Goal: Task Accomplishment & Management: Use online tool/utility

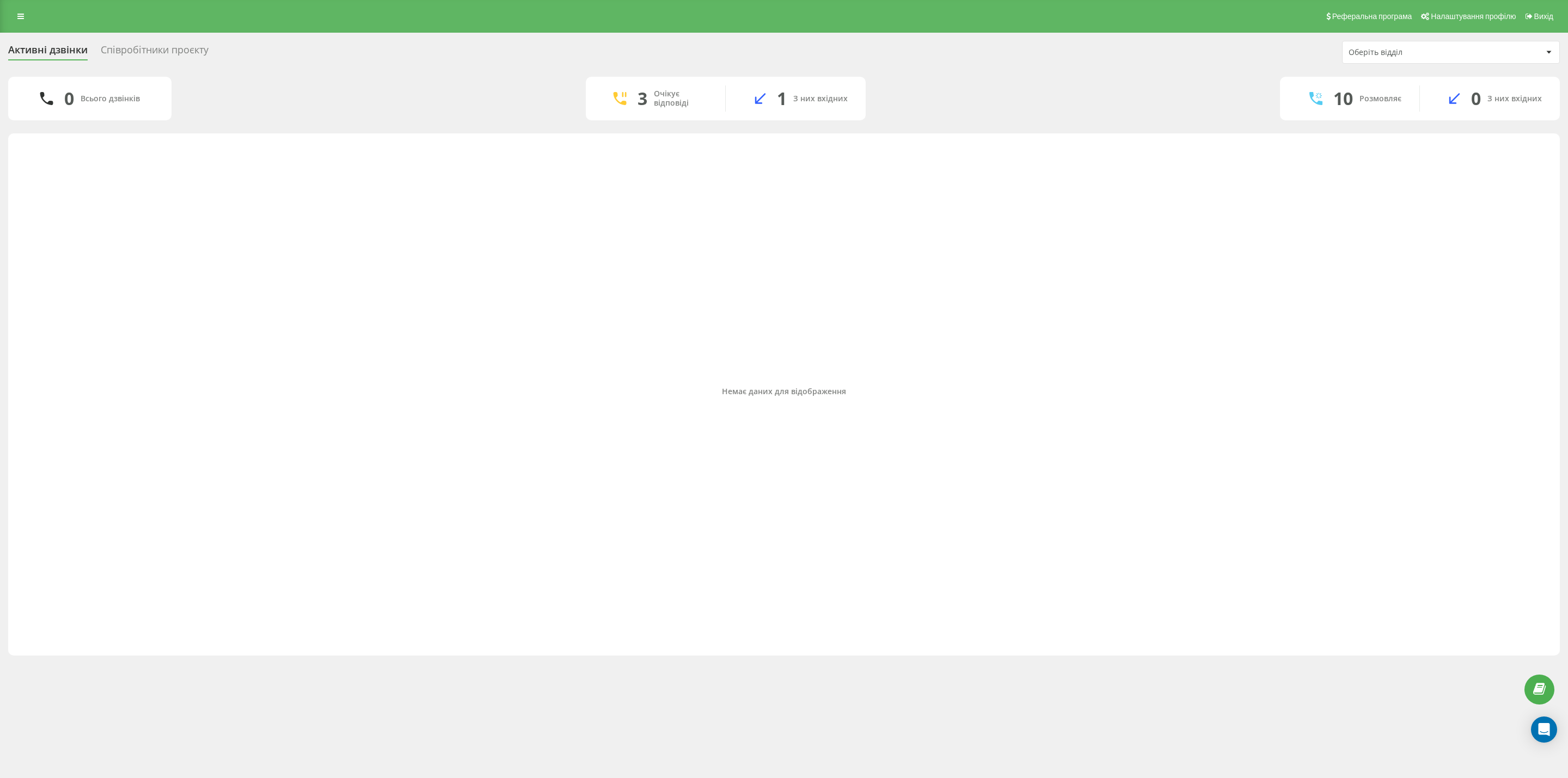
click at [27, 27] on div "Реферальна програма Налаштування профілю Вихід" at bounding box center [784, 16] width 1568 height 33
click at [22, 17] on icon at bounding box center [21, 16] width 7 height 8
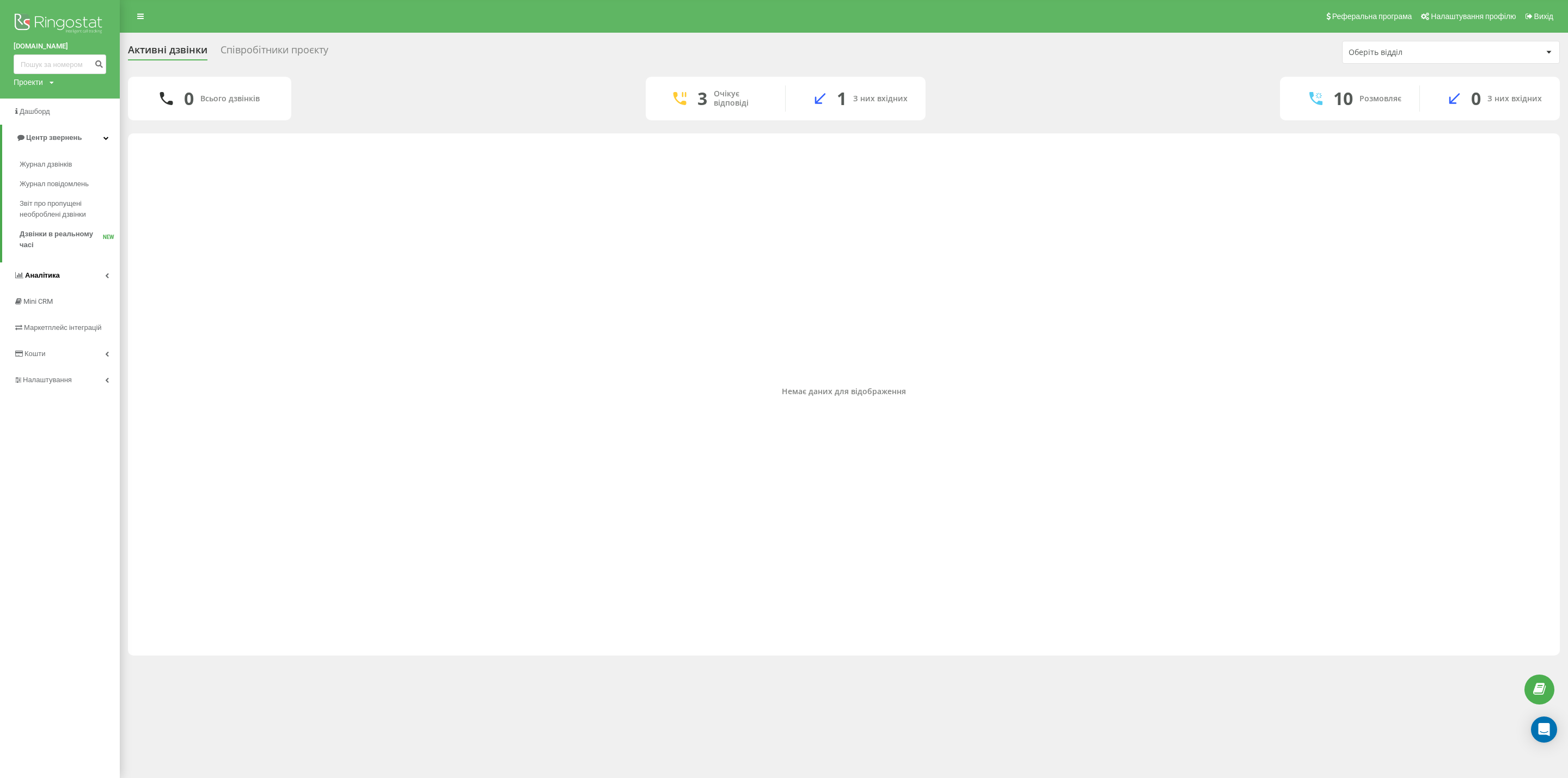
click at [59, 273] on link "Аналiтика" at bounding box center [60, 275] width 120 height 26
click at [59, 337] on span "Звіт про ефективність роботи співробітників" at bounding box center [67, 335] width 95 height 22
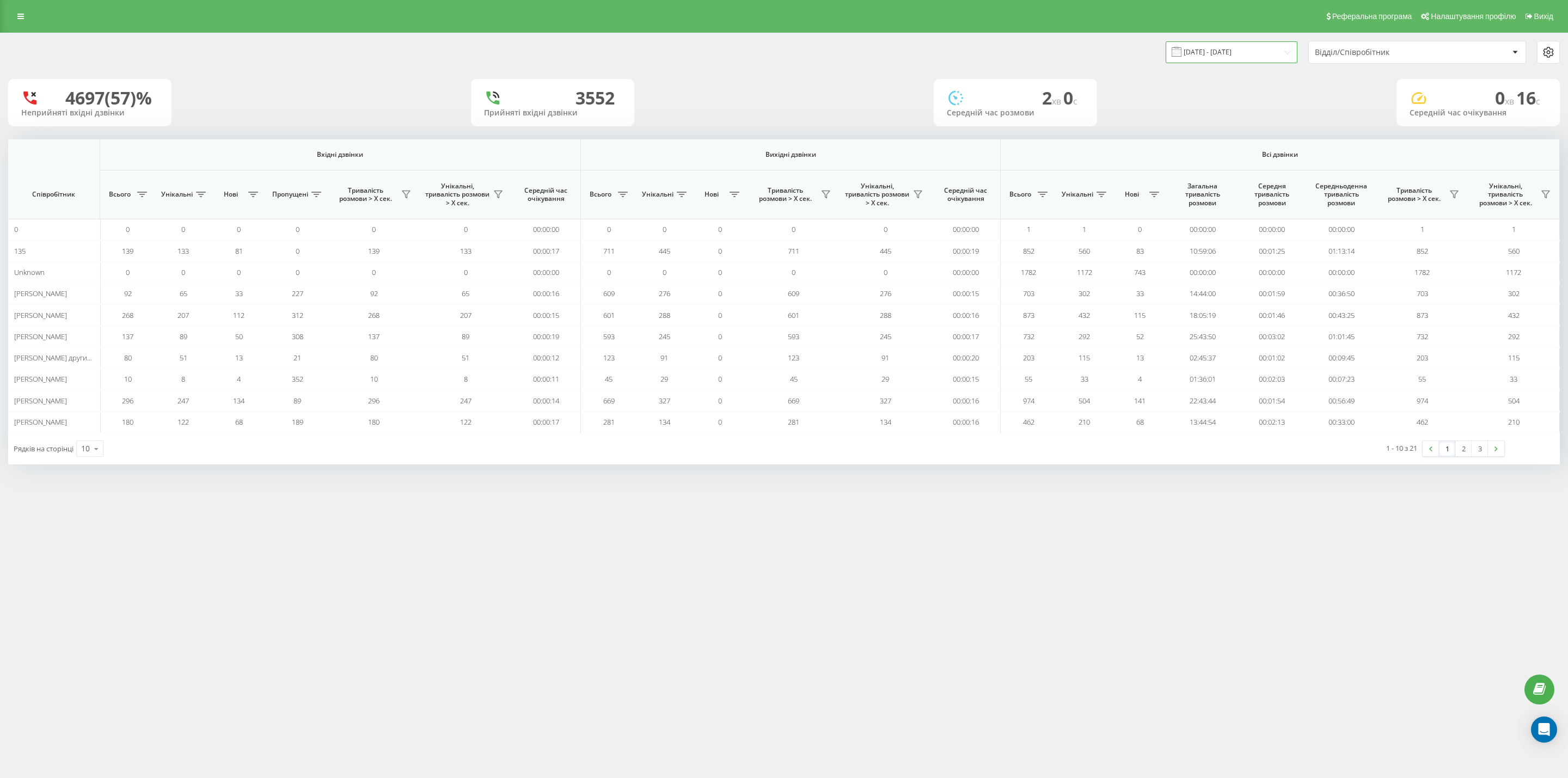
click at [1255, 57] on input "[DATE] - [DATE]" at bounding box center [1231, 52] width 131 height 21
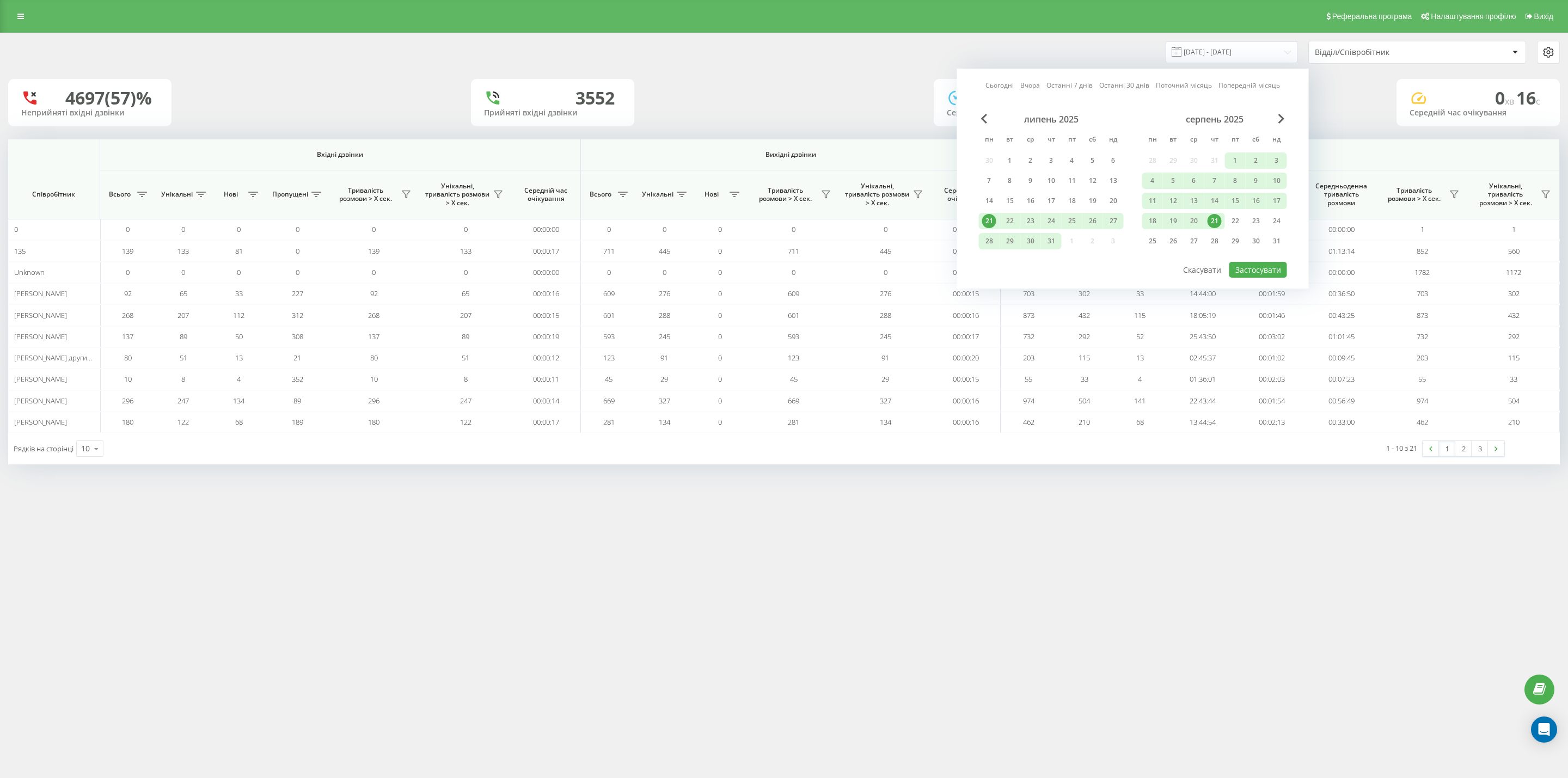
click at [1212, 219] on div "21" at bounding box center [1214, 221] width 14 height 14
click at [1188, 216] on div "20" at bounding box center [1194, 221] width 14 height 14
click at [1214, 217] on div "21" at bounding box center [1214, 221] width 14 height 14
click at [1189, 219] on div "20" at bounding box center [1194, 221] width 14 height 14
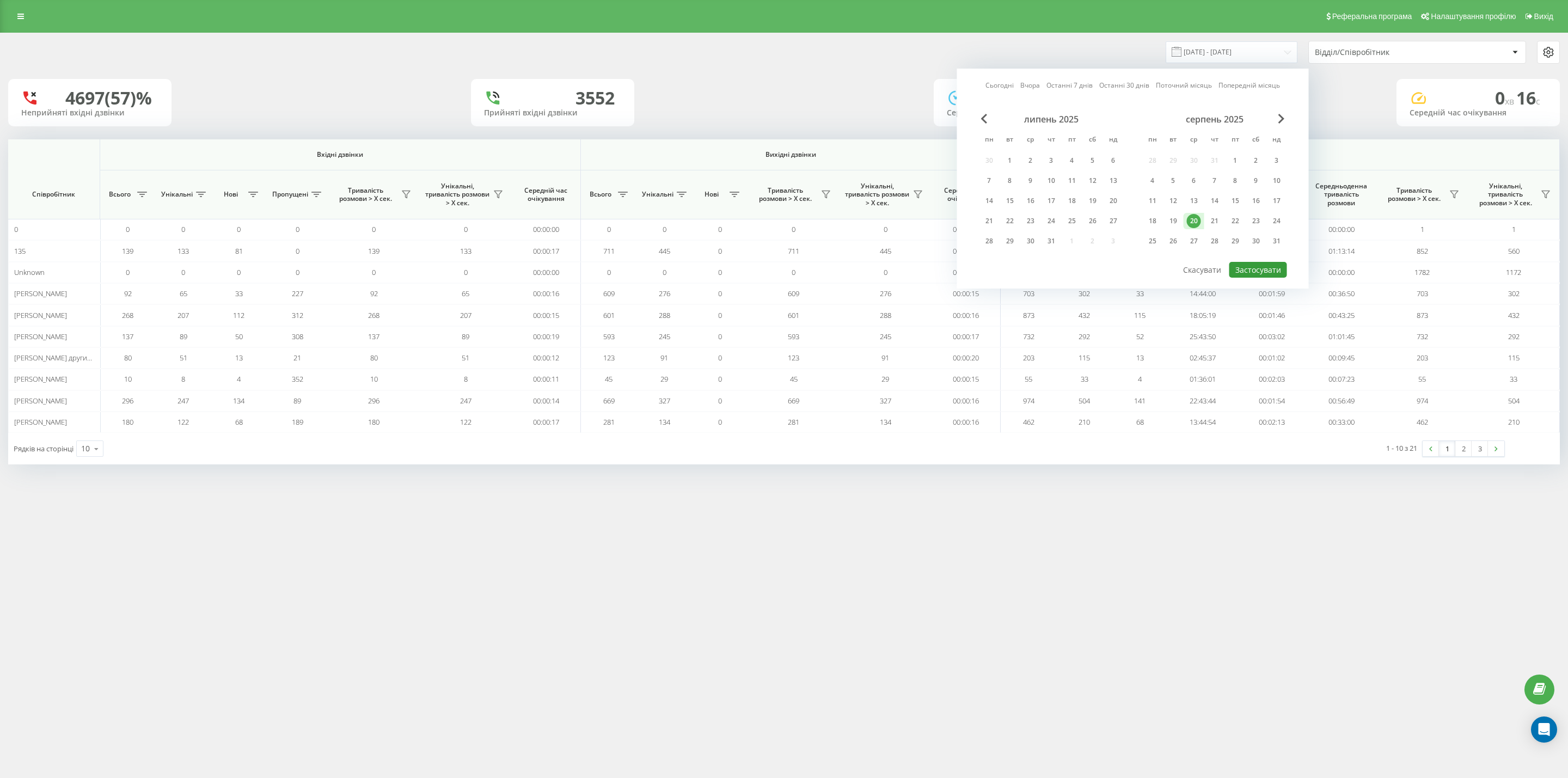
click at [1255, 264] on button "Застосувати" at bounding box center [1258, 270] width 58 height 16
type input "[DATE] - [DATE]"
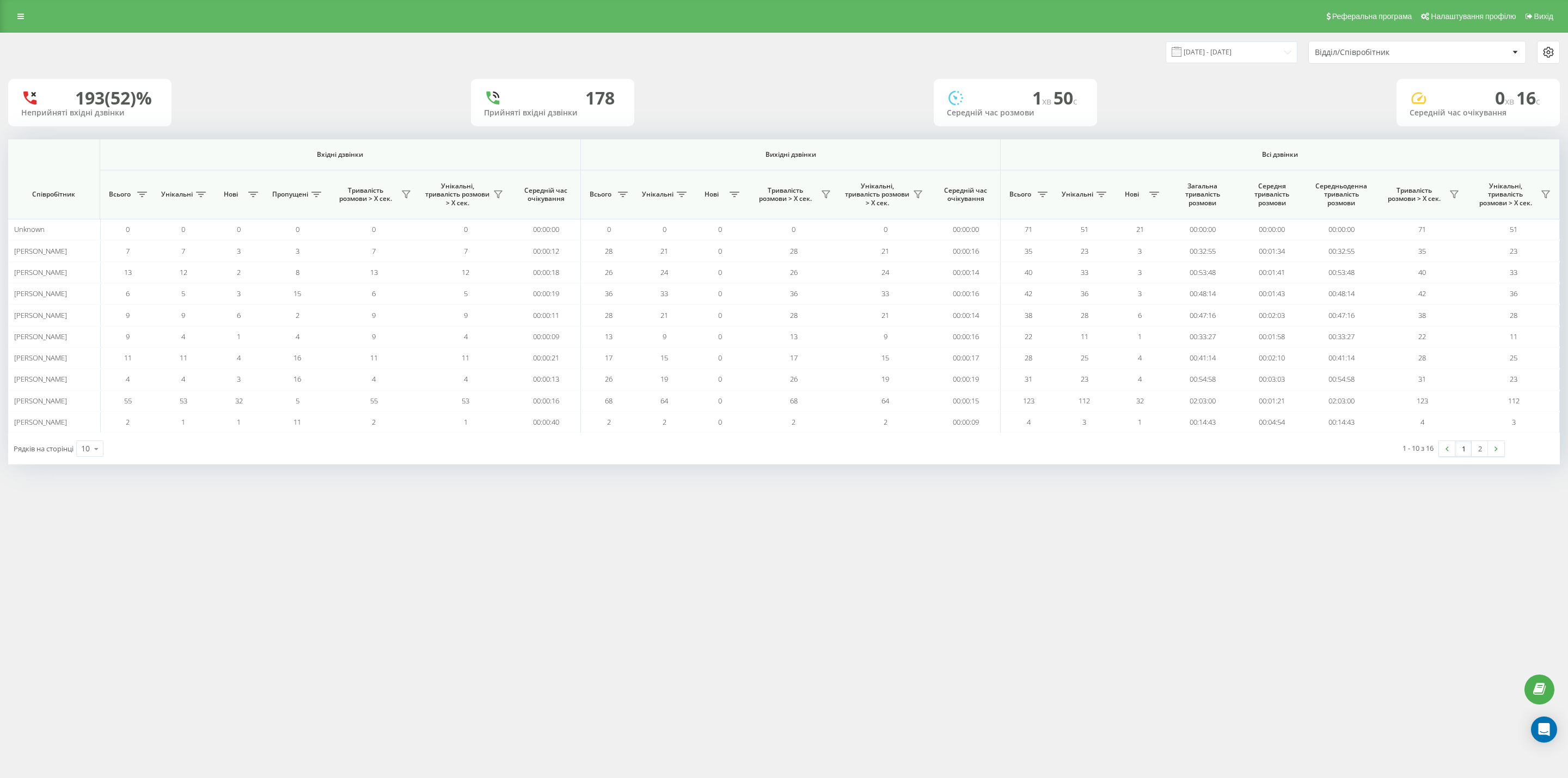
click at [1009, 486] on div "[DATE] - [DATE] Відділ/Співробітник 193 (52)% Неприйняті вхідні дзвінки 178 При…" at bounding box center [784, 259] width 1568 height 454
click at [103, 456] on icon at bounding box center [96, 449] width 16 height 21
click at [95, 407] on div "25" at bounding box center [89, 402] width 26 height 16
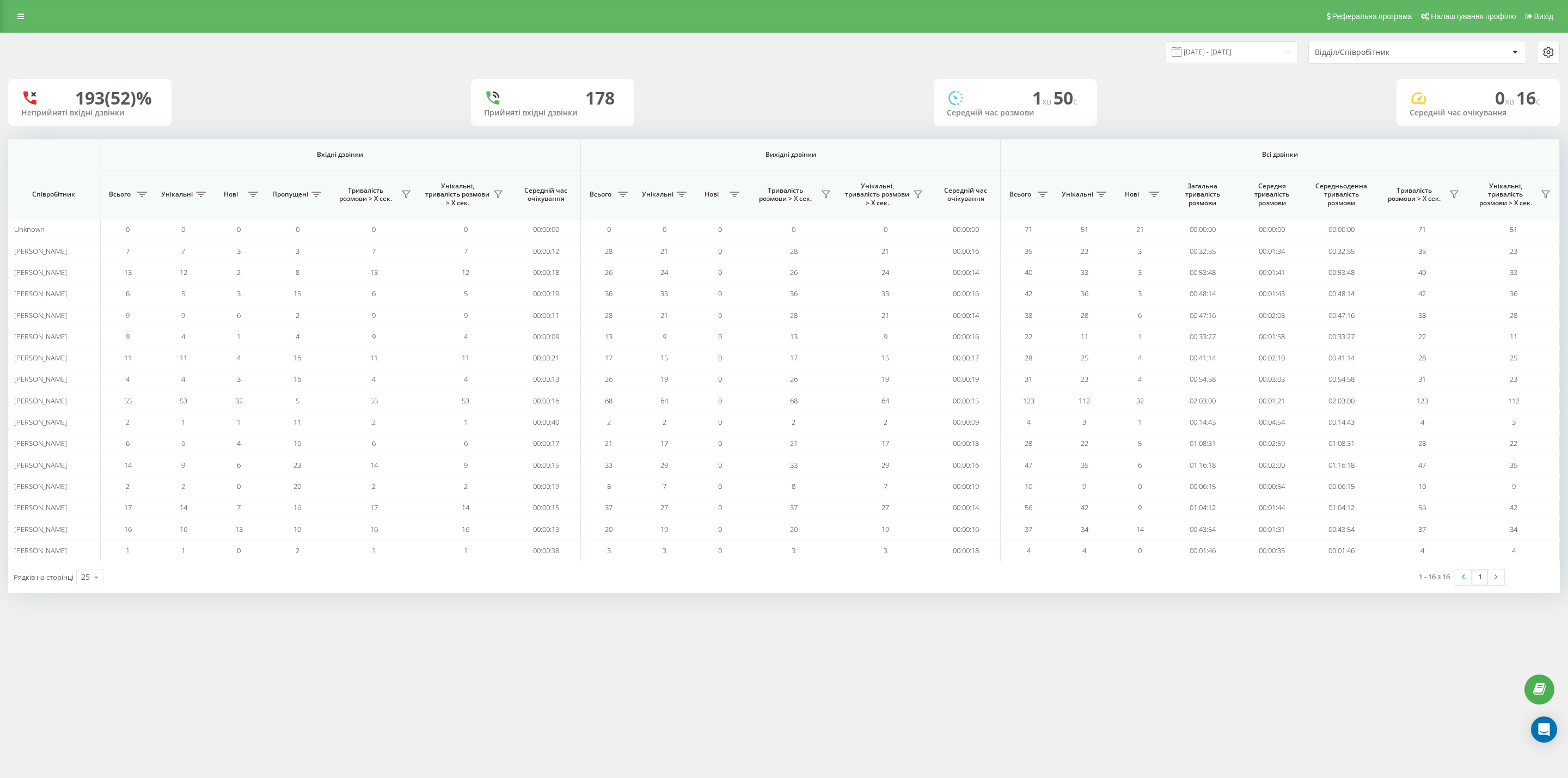
click at [495, 652] on div "Реферальна програма Налаштування профілю Вихід [DATE] - [DATE] Відділ/Співробіт…" at bounding box center [784, 389] width 1568 height 778
click at [1093, 46] on div "[DATE] - [DATE] Відділ/Співробітник" at bounding box center [1172, 52] width 776 height 23
